Goal: Communication & Community: Answer question/provide support

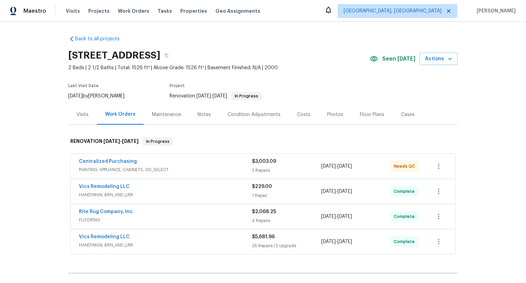
scroll to position [78, 0]
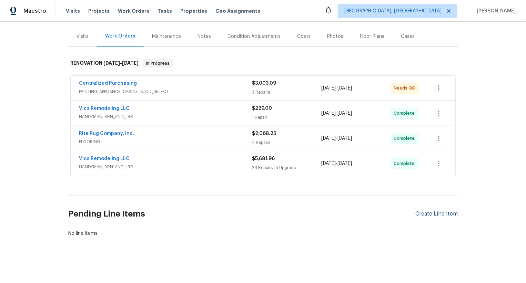
click at [446, 211] on div "Create Line Item" at bounding box center [436, 214] width 42 height 7
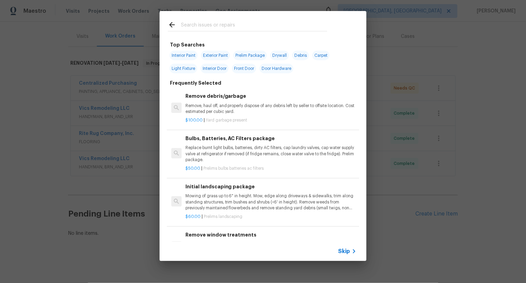
click at [348, 247] on div "Skip" at bounding box center [263, 251] width 207 height 19
click at [348, 253] on span "Skip" at bounding box center [344, 251] width 12 height 7
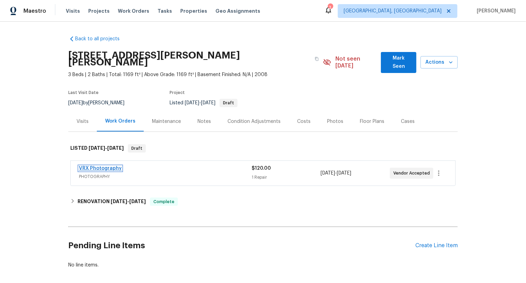
click at [115, 166] on link "VRX Photography" at bounding box center [100, 168] width 43 height 5
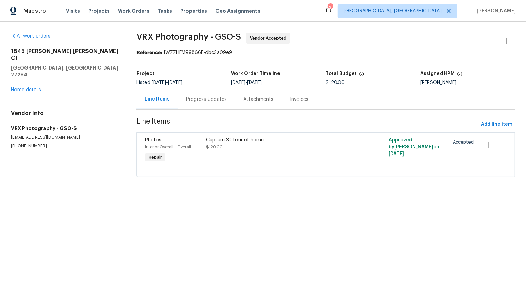
click at [189, 104] on div "Progress Updates" at bounding box center [206, 99] width 57 height 20
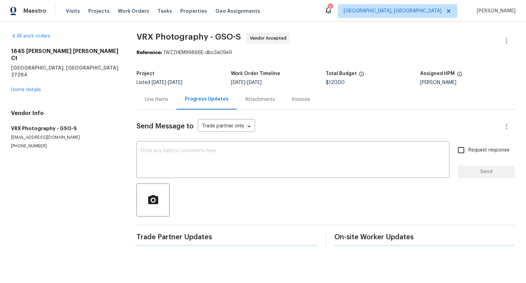
click at [189, 104] on div "Progress Updates" at bounding box center [206, 99] width 60 height 20
click at [189, 150] on textarea at bounding box center [293, 161] width 305 height 24
paste textarea "Hi Team, the work order was created on [DATE] but it's still pending. So kindly…"
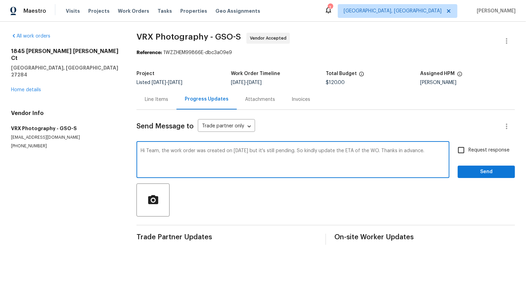
click at [239, 152] on textarea "Hi Team, the work order was created on [DATE] but it's still pending. So kindly…" at bounding box center [293, 161] width 305 height 24
type textarea "Hi Team, the work order was created on [DATE] but it's still pending. So kindly…"
click at [483, 150] on span "Request response" at bounding box center [488, 150] width 41 height 7
click at [468, 150] on input "Request response" at bounding box center [461, 150] width 14 height 14
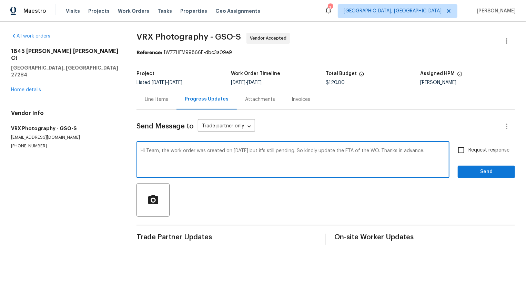
checkbox input "true"
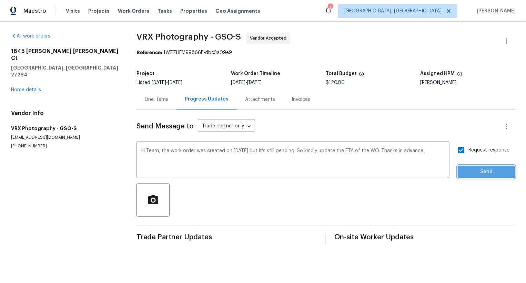
click at [489, 175] on span "Send" at bounding box center [486, 172] width 46 height 9
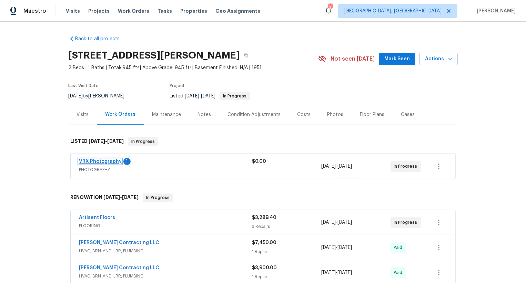
click at [110, 163] on link "VRX Photography" at bounding box center [100, 161] width 43 height 5
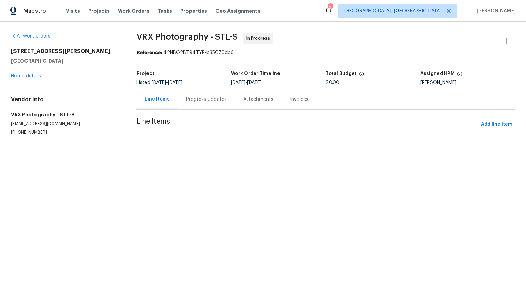
click at [201, 105] on div "Progress Updates" at bounding box center [206, 99] width 57 height 20
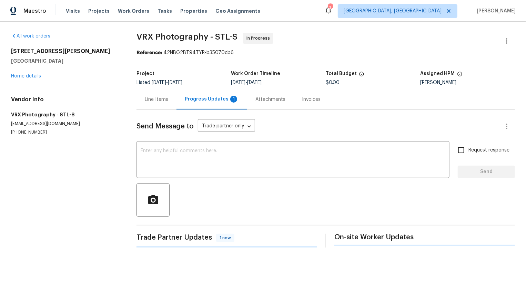
click at [201, 105] on div "Progress Updates 1" at bounding box center [211, 99] width 71 height 20
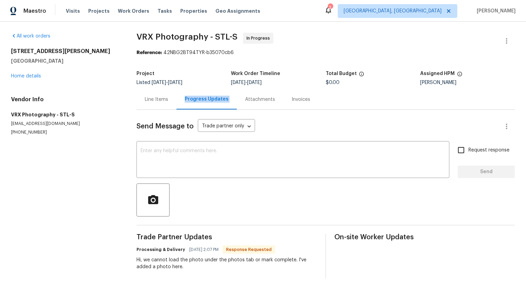
scroll to position [7, 0]
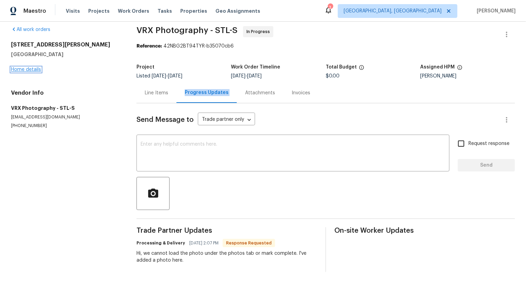
click at [23, 69] on link "Home details" at bounding box center [26, 69] width 30 height 5
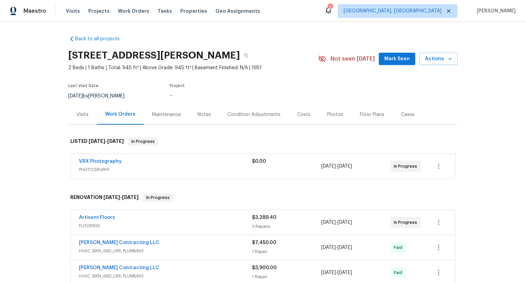
click at [168, 164] on div "VRX Photography" at bounding box center [165, 162] width 173 height 8
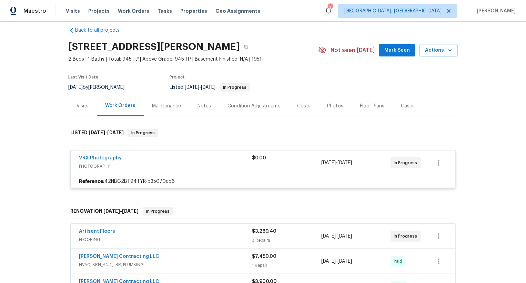
scroll to position [20, 0]
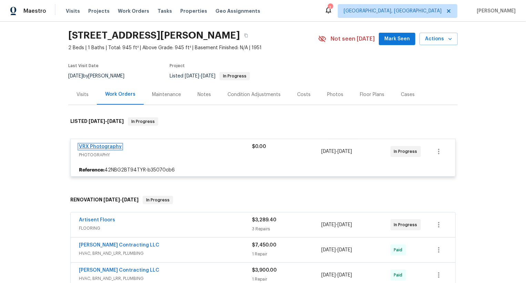
click at [112, 146] on link "VRX Photography" at bounding box center [100, 146] width 43 height 5
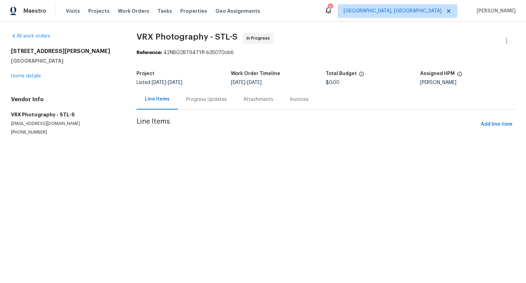
click at [213, 99] on div "Progress Updates" at bounding box center [206, 99] width 41 height 7
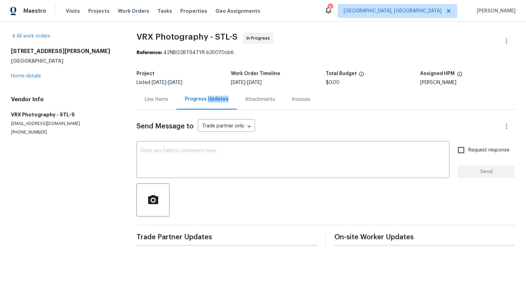
click at [213, 99] on div "Progress Updates" at bounding box center [207, 99] width 44 height 7
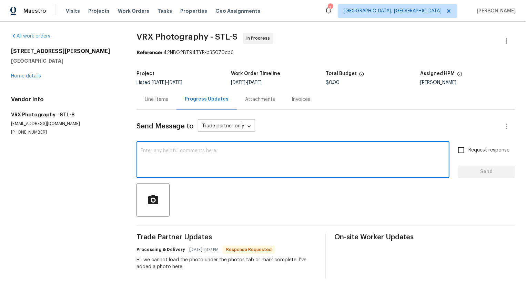
click at [214, 159] on textarea at bounding box center [293, 161] width 305 height 24
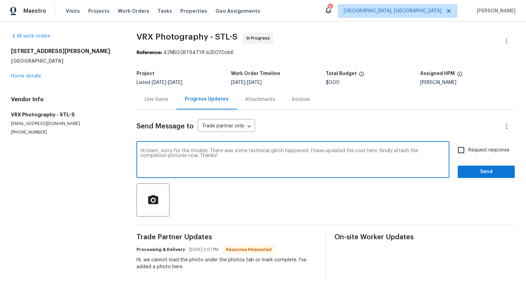
click at [237, 154] on textarea "Hi team, sorry for the trouble. There was some technical glitch happened. I hav…" at bounding box center [293, 161] width 305 height 24
paste textarea "I apologize for the technical difficulties we experienced earlier. The cost has…"
type textarea "Hi team, I apologize for the technical difficulties we experienced earlier. The…"
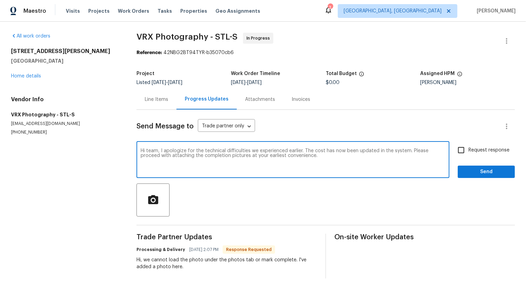
click at [467, 151] on input "Request response" at bounding box center [461, 150] width 14 height 14
checkbox input "true"
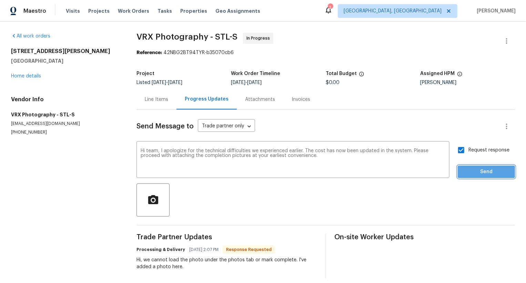
click at [467, 166] on button "Send" at bounding box center [486, 172] width 57 height 13
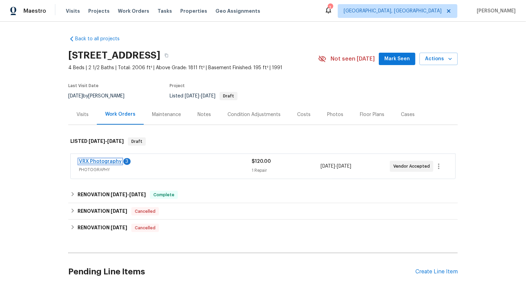
click at [111, 161] on link "VRX Photography" at bounding box center [100, 161] width 43 height 5
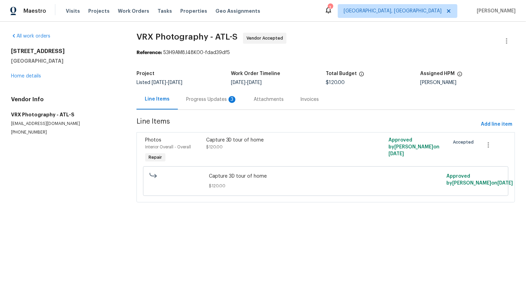
click at [201, 99] on div "Progress Updates 3" at bounding box center [211, 99] width 51 height 7
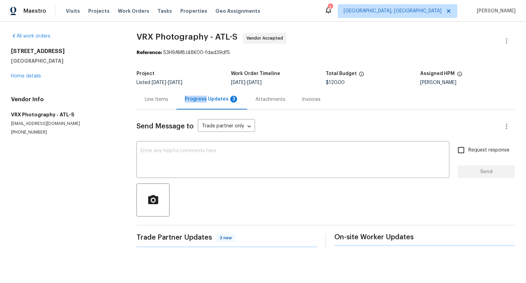
click at [201, 99] on div "Progress Updates 3" at bounding box center [212, 99] width 54 height 7
click at [201, 99] on div "Progress Updates" at bounding box center [207, 99] width 44 height 7
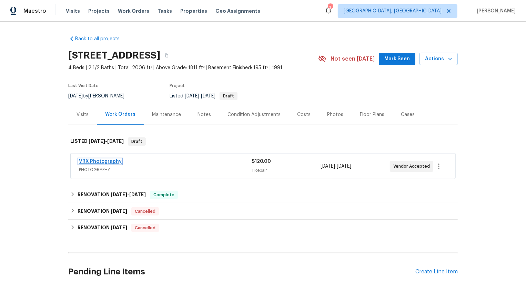
click at [114, 161] on link "VRX Photography" at bounding box center [100, 161] width 43 height 5
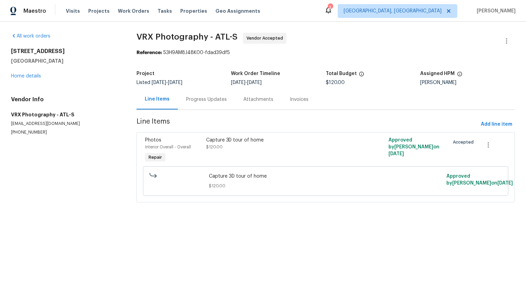
click at [203, 101] on div "Progress Updates" at bounding box center [206, 99] width 41 height 7
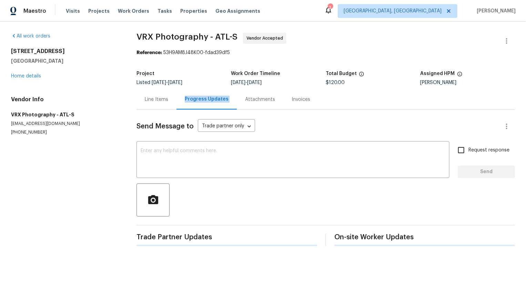
click at [203, 101] on div "Progress Updates" at bounding box center [207, 99] width 44 height 7
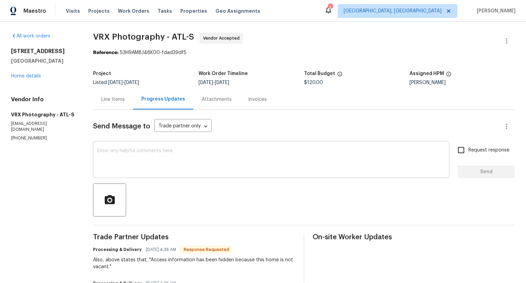
click at [202, 154] on textarea at bounding box center [271, 161] width 348 height 24
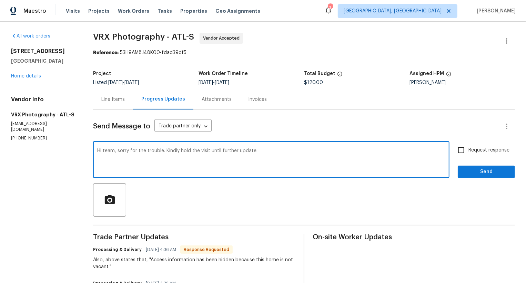
type textarea "Hi team, sorry for the trouble. Kindly hold the visit until further update."
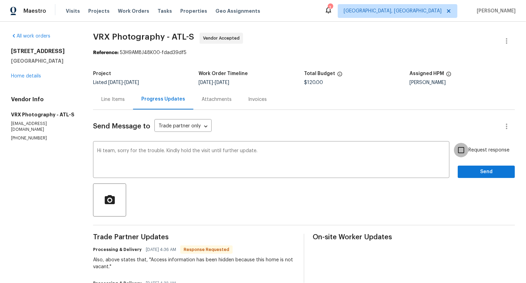
click at [467, 150] on input "Request response" at bounding box center [461, 150] width 14 height 14
checkbox input "true"
click at [467, 171] on span "Send" at bounding box center [486, 172] width 46 height 9
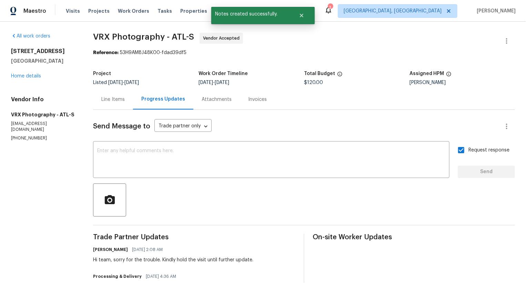
scroll to position [101, 0]
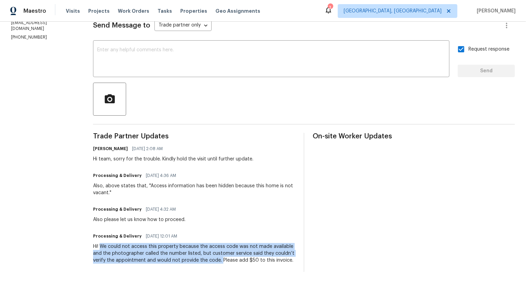
copy div "We could not access this property because the access code was not made availabl…"
drag, startPoint x: 103, startPoint y: 247, endPoint x: 222, endPoint y: 259, distance: 119.9
click at [222, 259] on div "Hi! We could not access this property because the access code was not made avai…" at bounding box center [194, 253] width 202 height 21
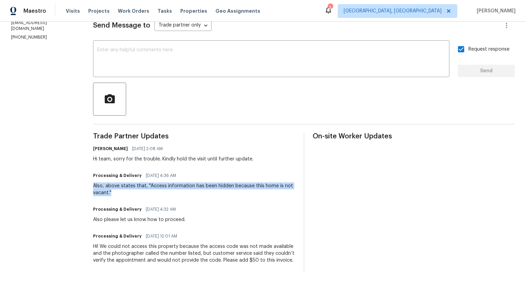
copy div "Also, above states that, "Access information has been hidden because this home …"
drag, startPoint x: 94, startPoint y: 186, endPoint x: 113, endPoint y: 190, distance: 18.9
click at [113, 190] on div "Also, above states that, "Access information has been hidden because this home …" at bounding box center [194, 190] width 202 height 14
